Goal: Navigation & Orientation: Find specific page/section

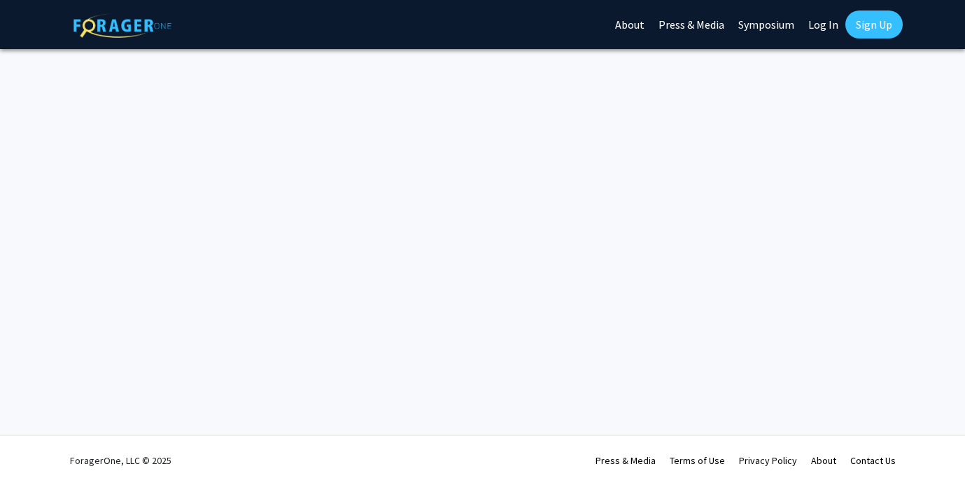
click at [832, 19] on link "Log In" at bounding box center [823, 24] width 44 height 49
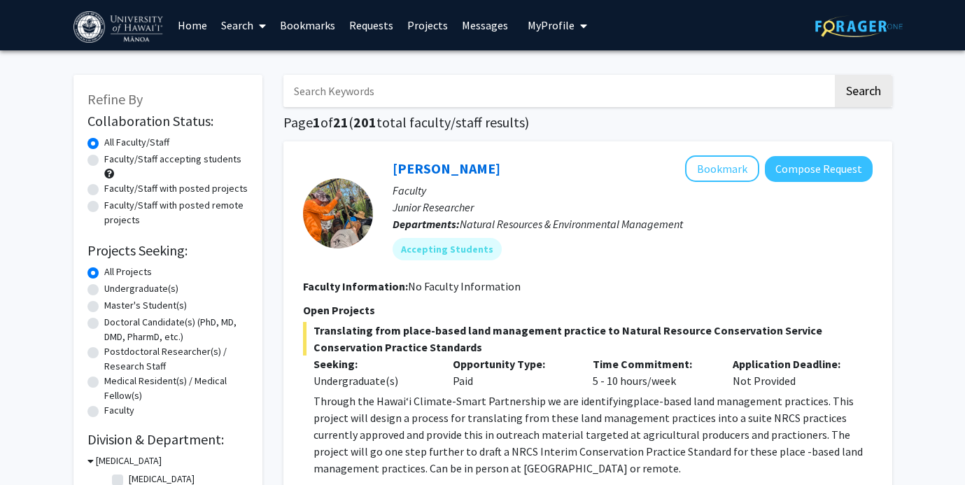
click at [493, 31] on link "Messages" at bounding box center [485, 25] width 60 height 49
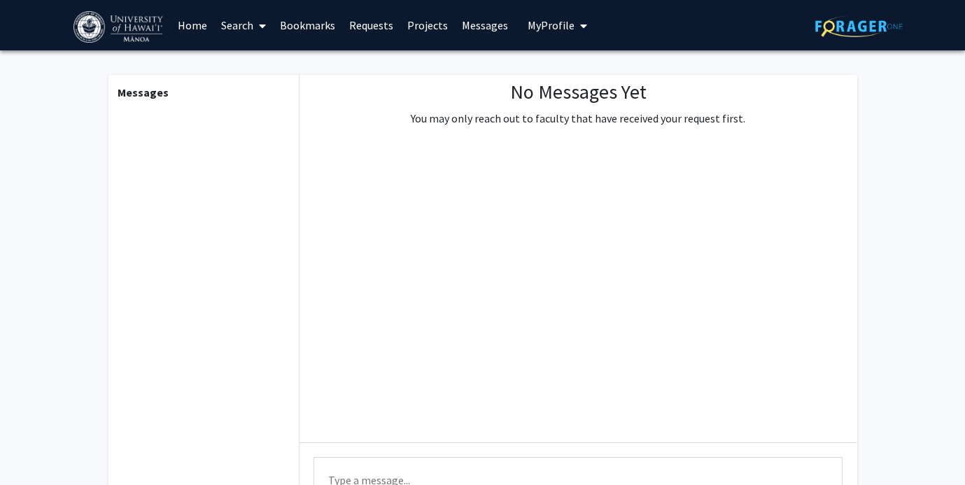
click at [381, 20] on link "Requests" at bounding box center [371, 25] width 58 height 49
